Goal: Information Seeking & Learning: Check status

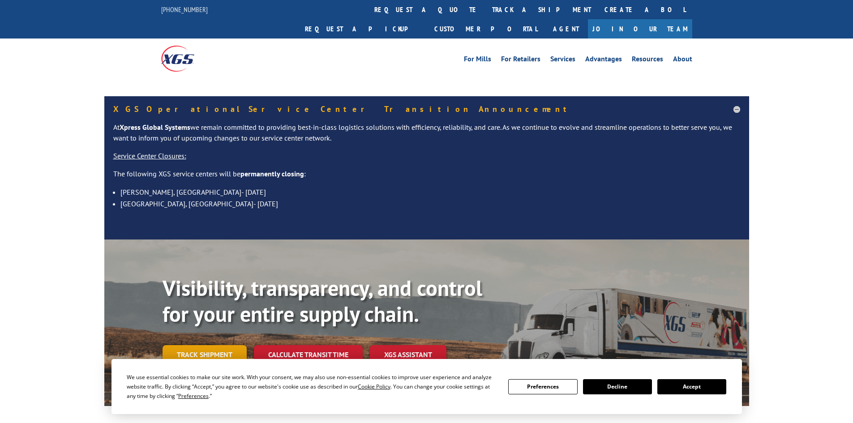
click at [221, 345] on link "Track shipment" at bounding box center [205, 354] width 84 height 19
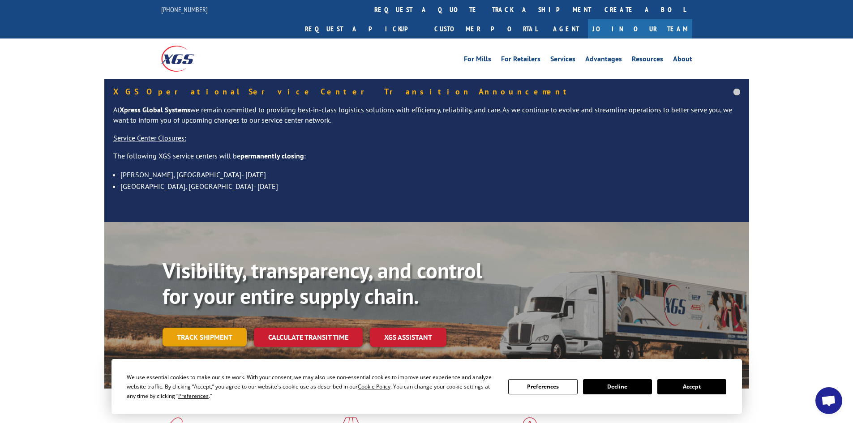
click at [225, 328] on link "Track shipment" at bounding box center [205, 337] width 84 height 19
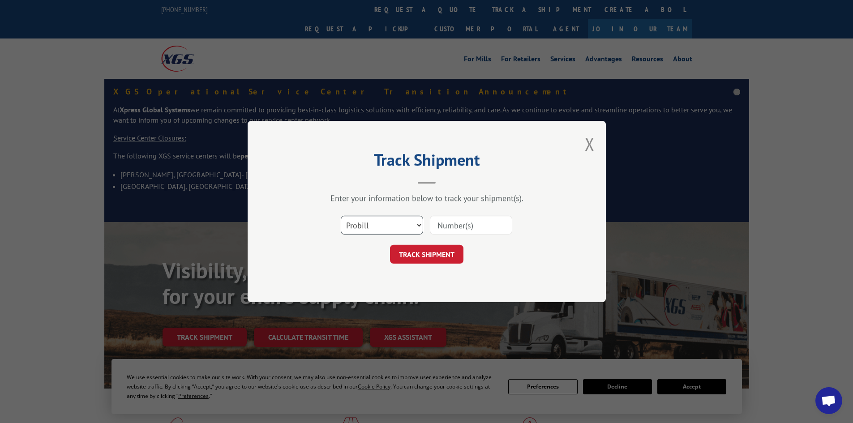
click at [379, 227] on select "Select category... Probill BOL PO" at bounding box center [382, 225] width 82 height 19
select select "bol"
click at [341, 216] on select "Select category... Probill BOL PO" at bounding box center [382, 225] width 82 height 19
paste input "5141592"
type input "5141592"
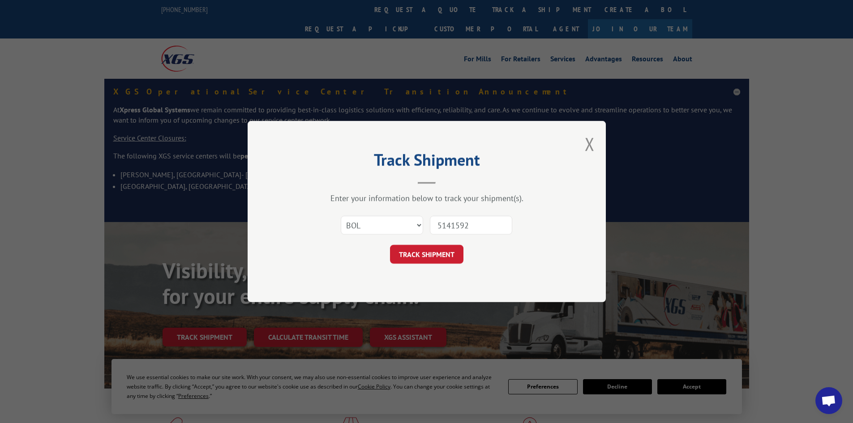
click button "TRACK SHIPMENT" at bounding box center [426, 254] width 73 height 19
